Goal: Use online tool/utility: Utilize a website feature to perform a specific function

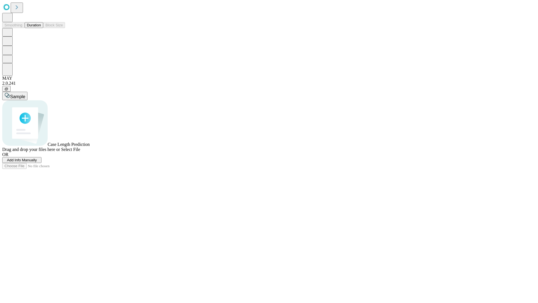
click at [37, 162] on span "Add Info Manually" at bounding box center [22, 160] width 30 height 4
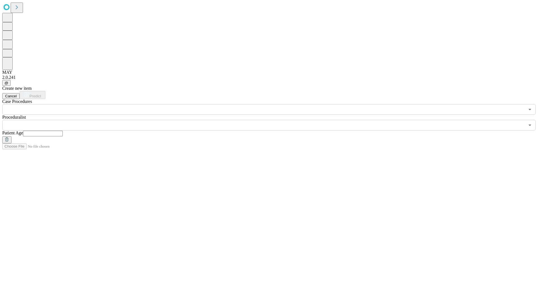
click at [63, 131] on input "text" at bounding box center [43, 134] width 40 height 6
type input "**"
click at [273, 120] on input "text" at bounding box center [263, 125] width 522 height 11
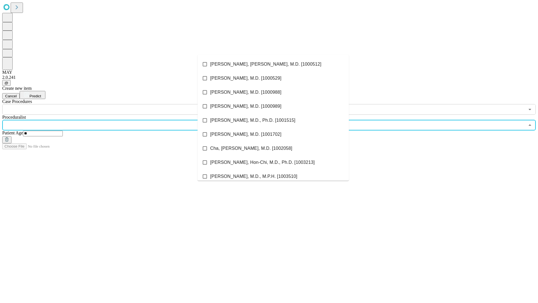
click at [273, 64] on li "[PERSON_NAME], [PERSON_NAME], M.D. [1000512]" at bounding box center [272, 64] width 151 height 14
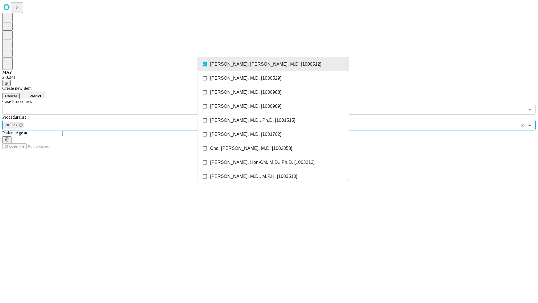
click at [118, 104] on input "text" at bounding box center [263, 109] width 522 height 11
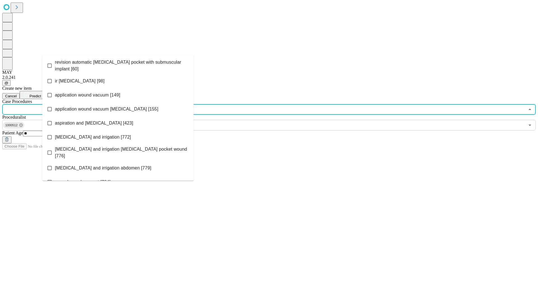
click at [118, 64] on span "revision automatic [MEDICAL_DATA] pocket with submuscular implant [60]" at bounding box center [122, 65] width 134 height 13
click at [41, 94] on span "Predict" at bounding box center [34, 96] width 11 height 4
